Goal: Task Accomplishment & Management: Manage account settings

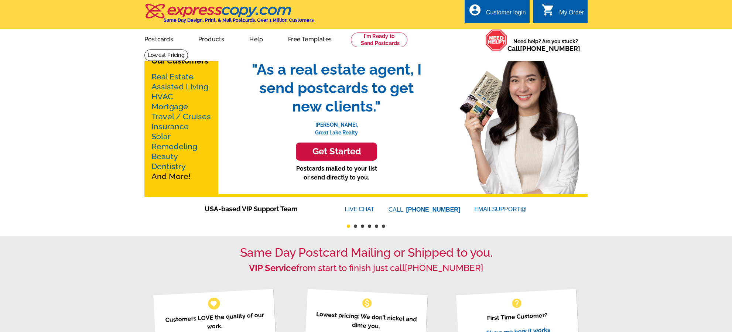
click at [471, 5] on icon "account_circle" at bounding box center [474, 9] width 13 height 13
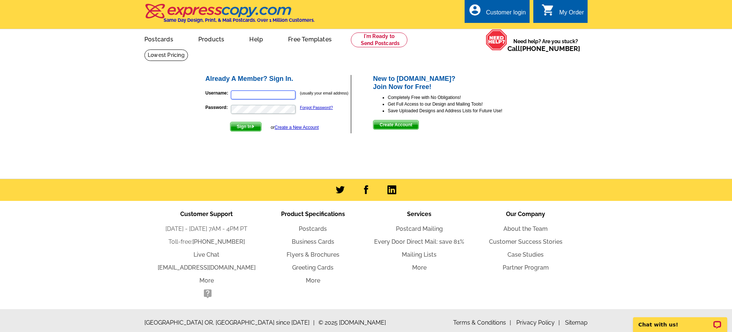
type input "ashestoequity@gmail.com"
click at [253, 124] on span "Sign In" at bounding box center [245, 126] width 31 height 9
